Goal: Information Seeking & Learning: Learn about a topic

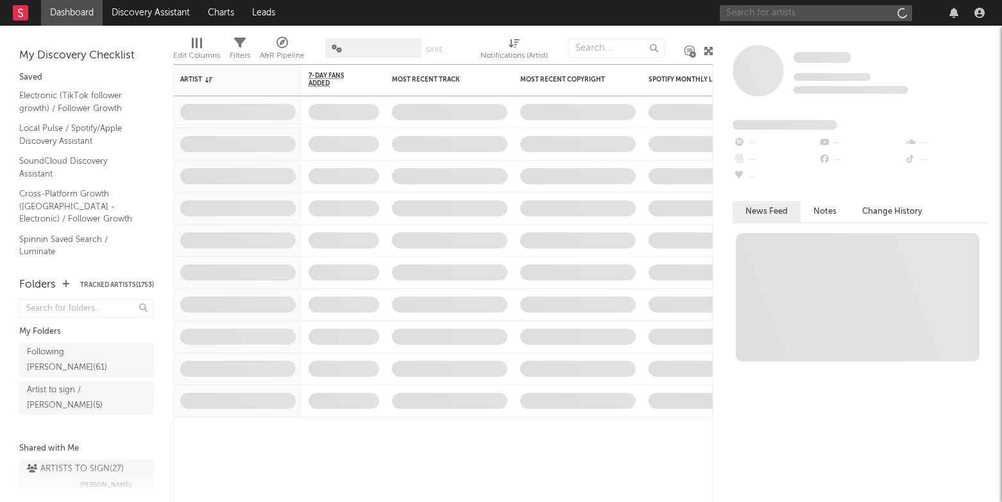
click at [750, 19] on input "text" at bounding box center [816, 13] width 192 height 16
paste input "T I N I G E S S L E R"
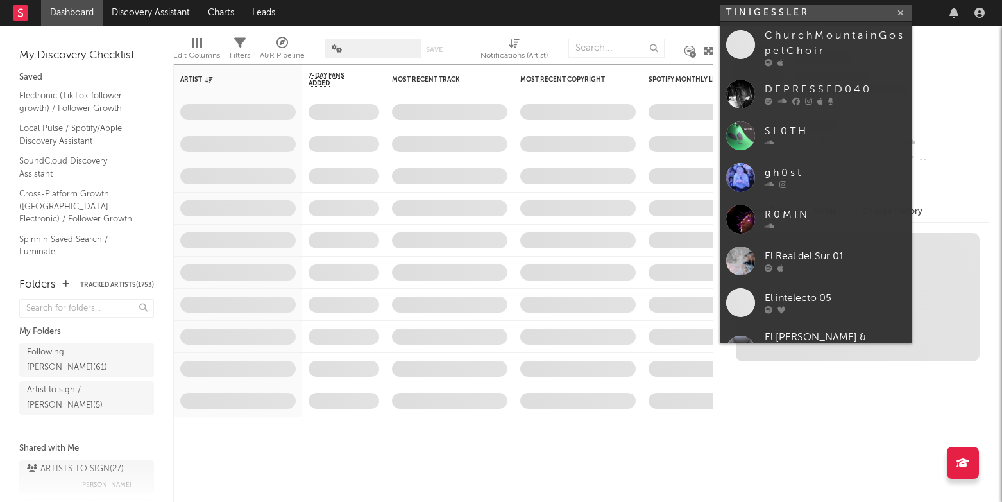
click at [735, 10] on input "T I N I G E S S L E R" at bounding box center [816, 13] width 192 height 16
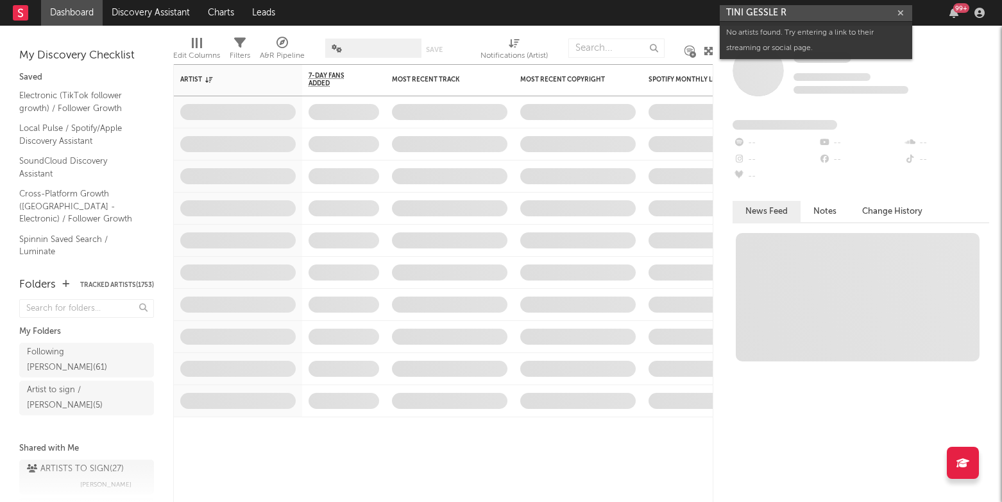
type input "[PERSON_NAME]"
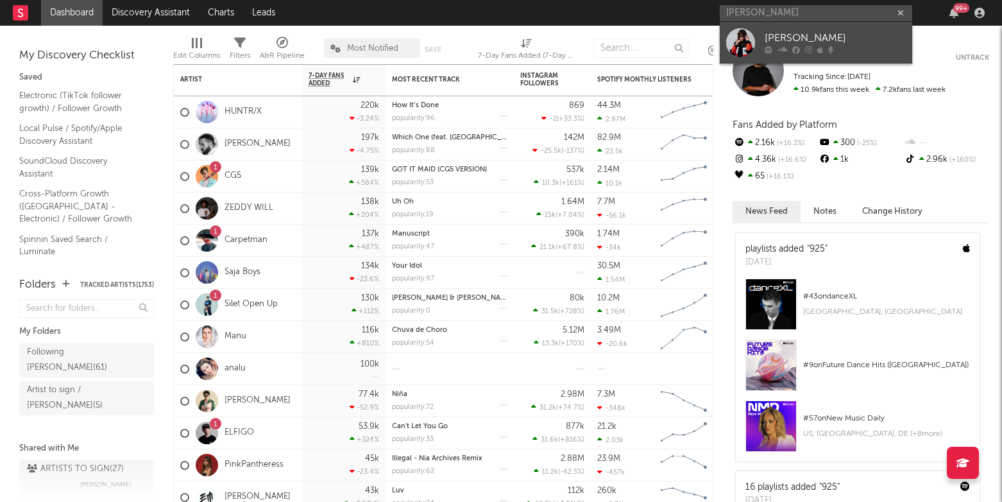
click at [826, 37] on div "[PERSON_NAME]" at bounding box center [835, 38] width 141 height 15
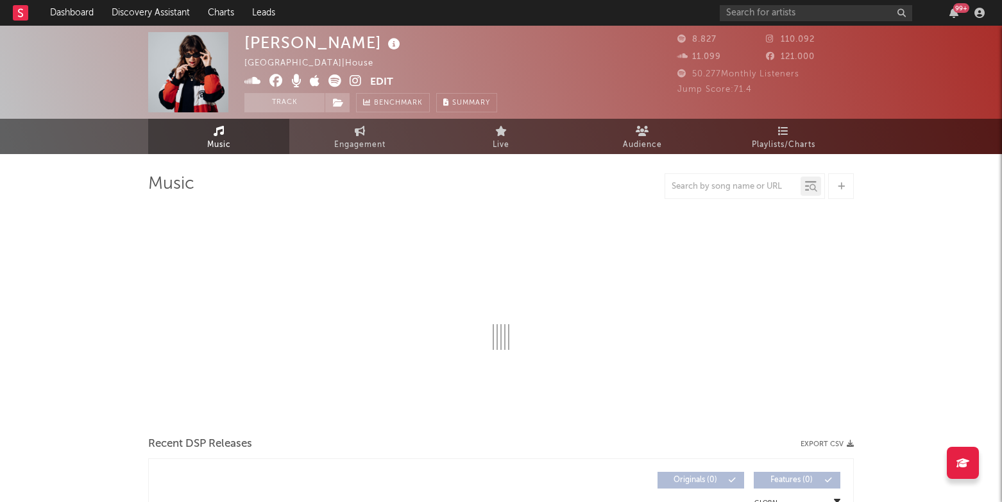
select select "6m"
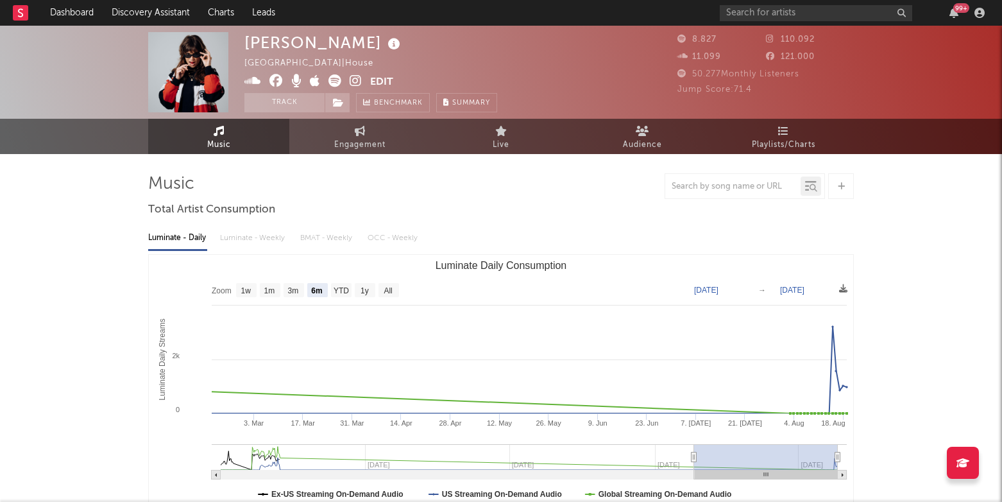
click at [385, 45] on icon at bounding box center [394, 44] width 19 height 18
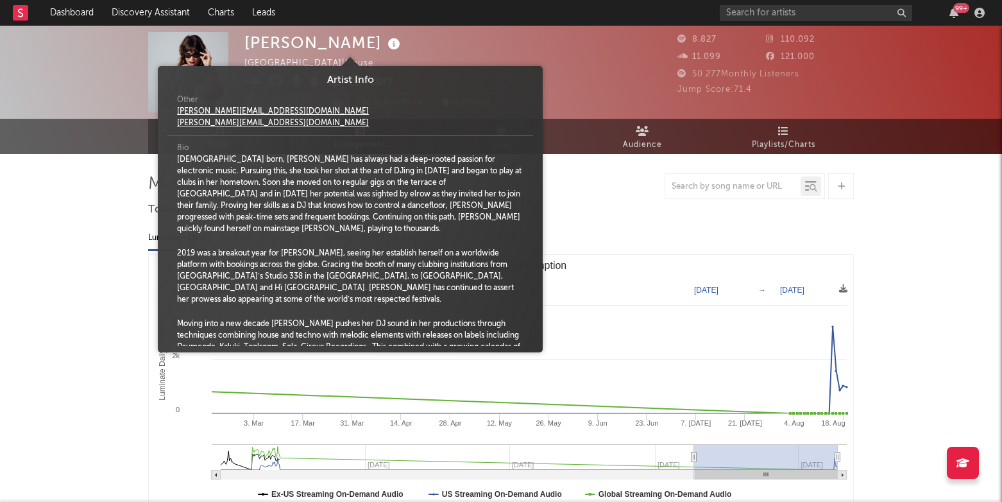
click at [387, 41] on div "[PERSON_NAME] [GEOGRAPHIC_DATA] | House Edit Track Benchmark Summary" at bounding box center [370, 72] width 253 height 80
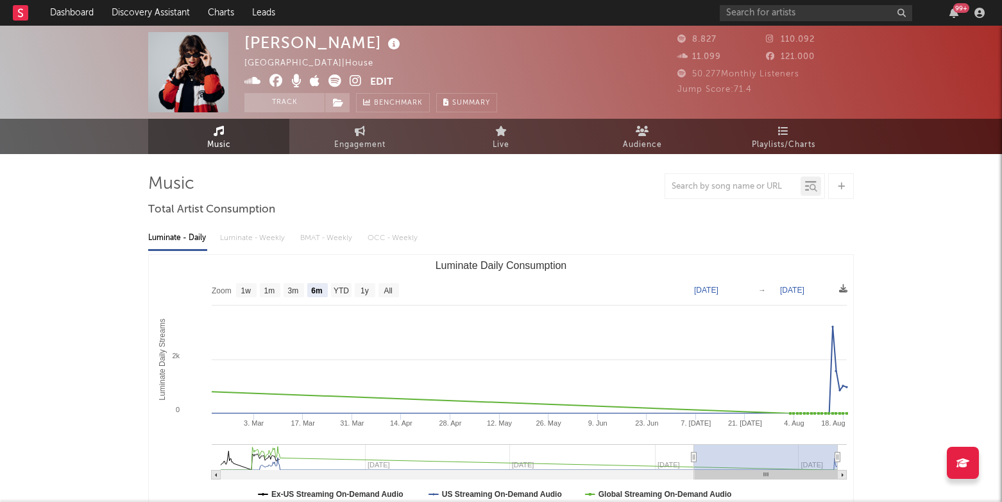
click at [253, 81] on icon at bounding box center [252, 80] width 17 height 13
click at [278, 81] on icon at bounding box center [275, 80] width 13 height 13
click at [355, 80] on icon at bounding box center [356, 80] width 12 height 13
drag, startPoint x: 243, startPoint y: 42, endPoint x: 338, endPoint y: 75, distance: 100.6
click at [338, 40] on div "[PERSON_NAME] [GEOGRAPHIC_DATA] | House Edit Track Benchmark Summary 8.827 110.…" at bounding box center [501, 72] width 1002 height 93
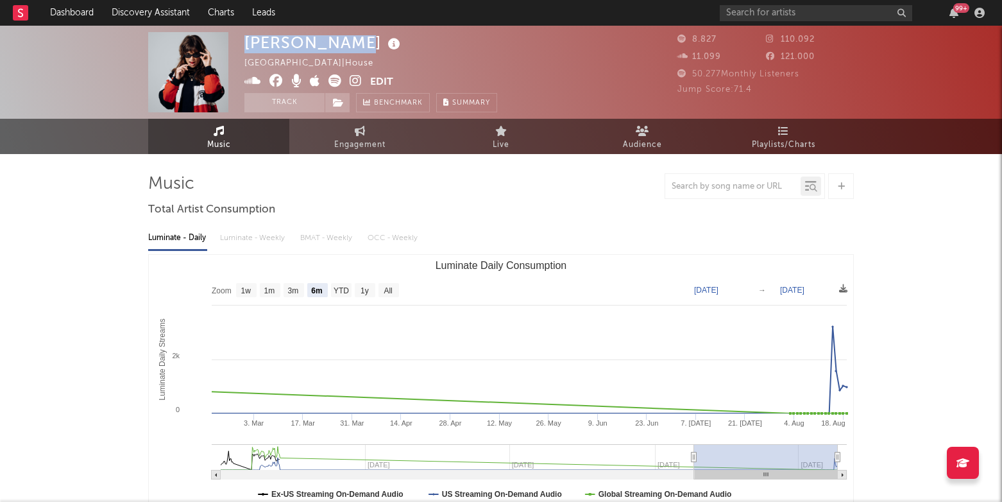
copy div "[PERSON_NAME]"
